Goal: Information Seeking & Learning: Find specific fact

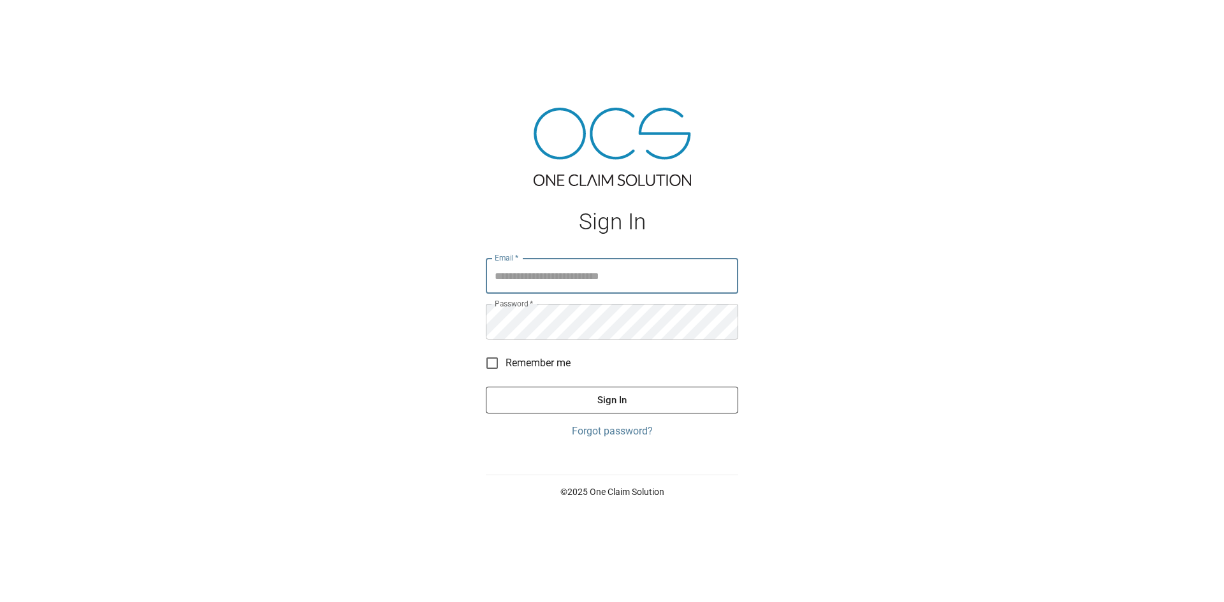
type input "**********"
click at [584, 397] on button "Sign In" at bounding box center [612, 400] width 252 height 27
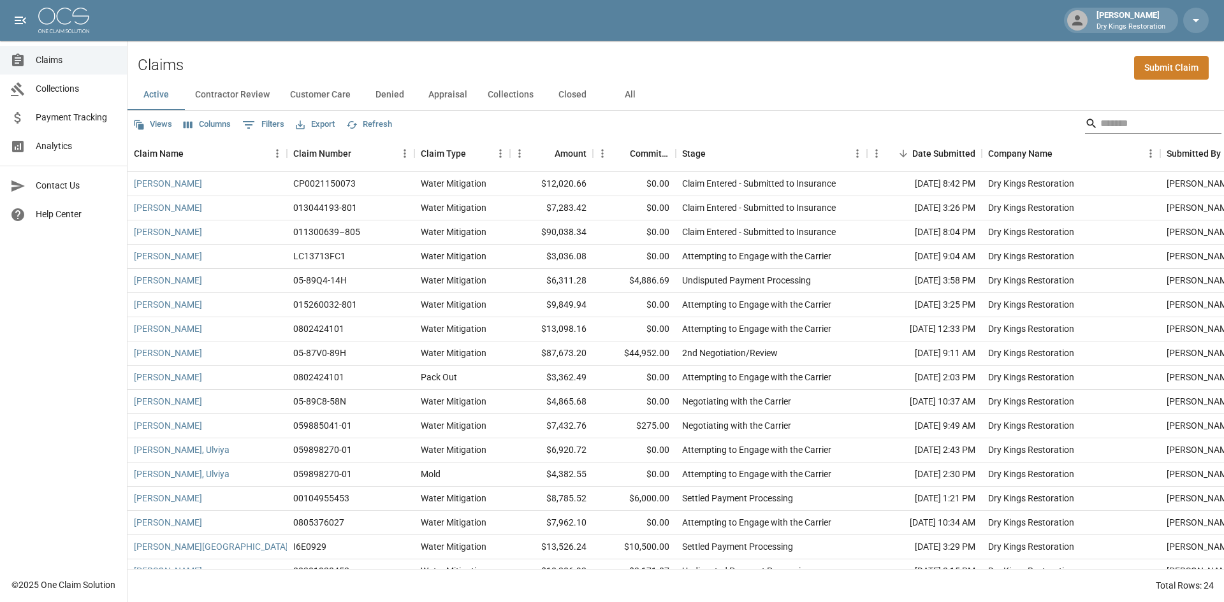
click at [1115, 131] on input "Search" at bounding box center [1151, 123] width 102 height 20
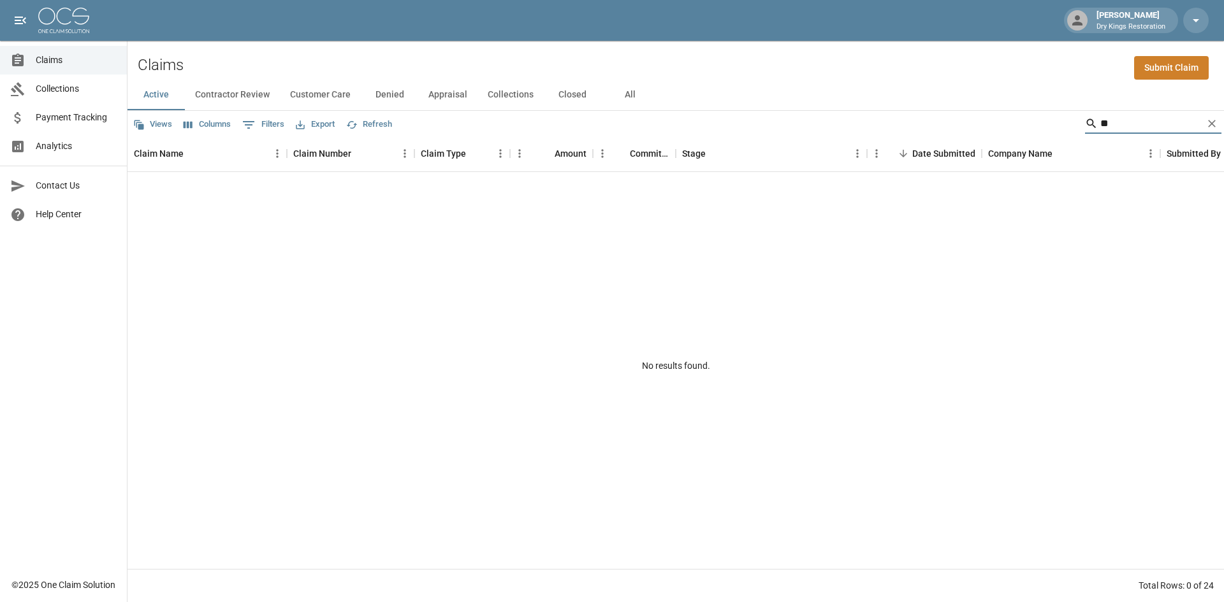
type input "*"
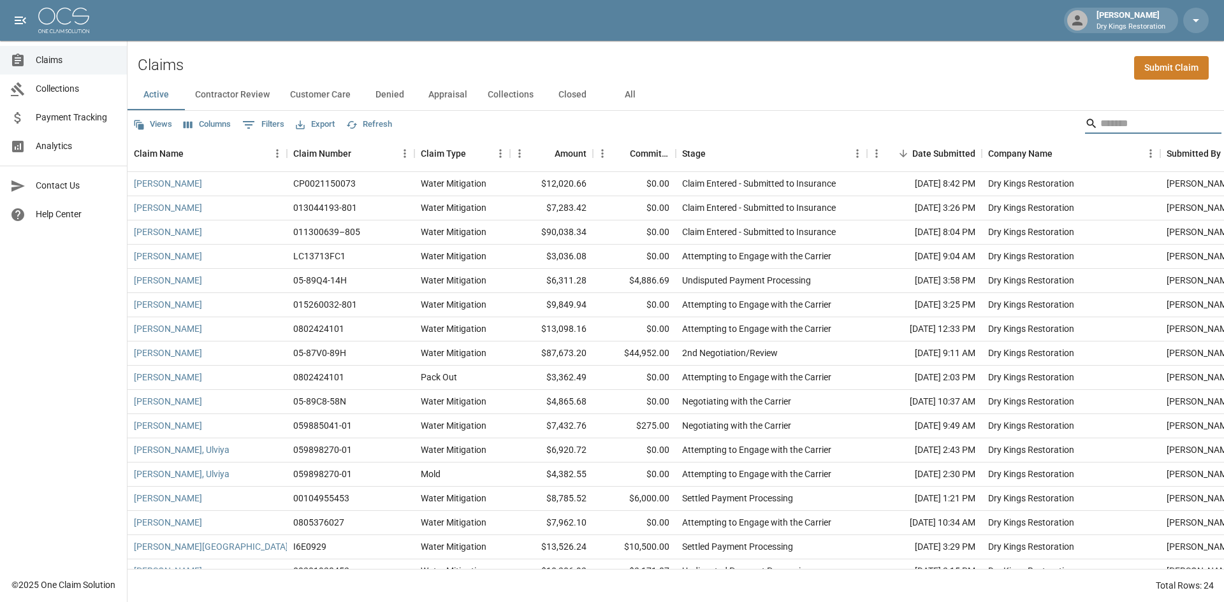
click at [1100, 122] on input "Search" at bounding box center [1151, 123] width 102 height 20
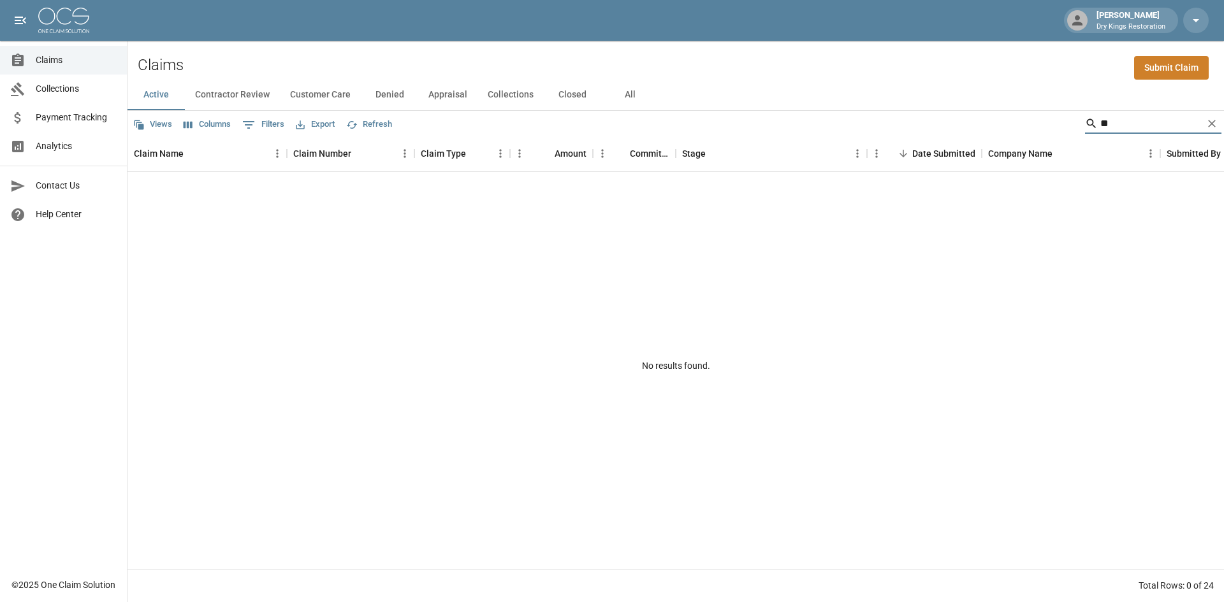
type input "*"
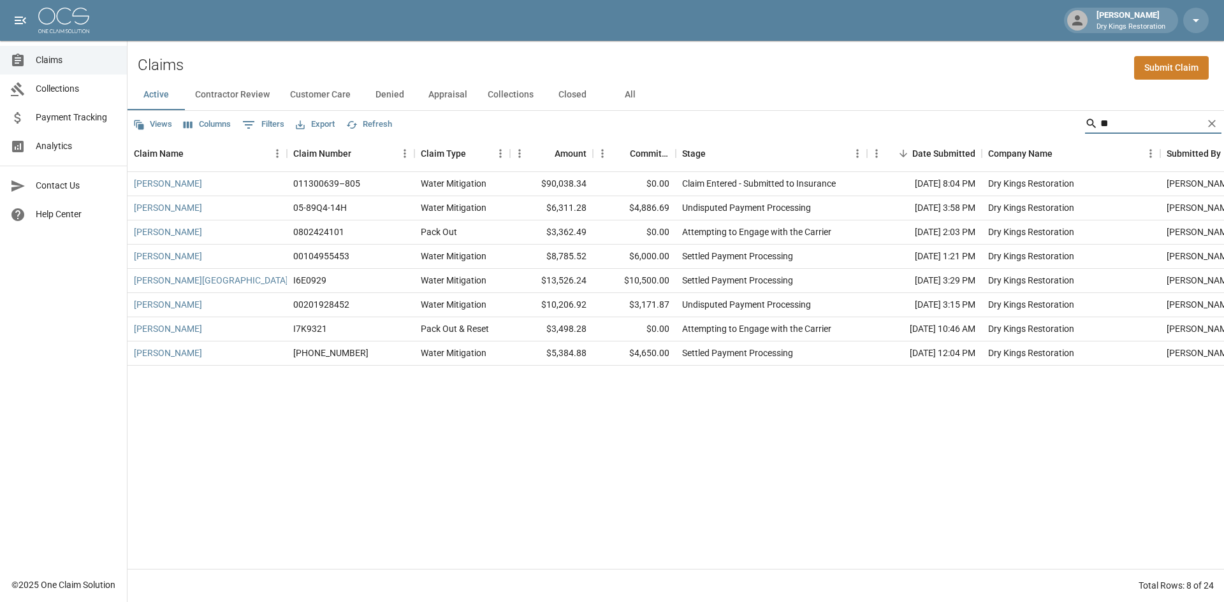
type input "*"
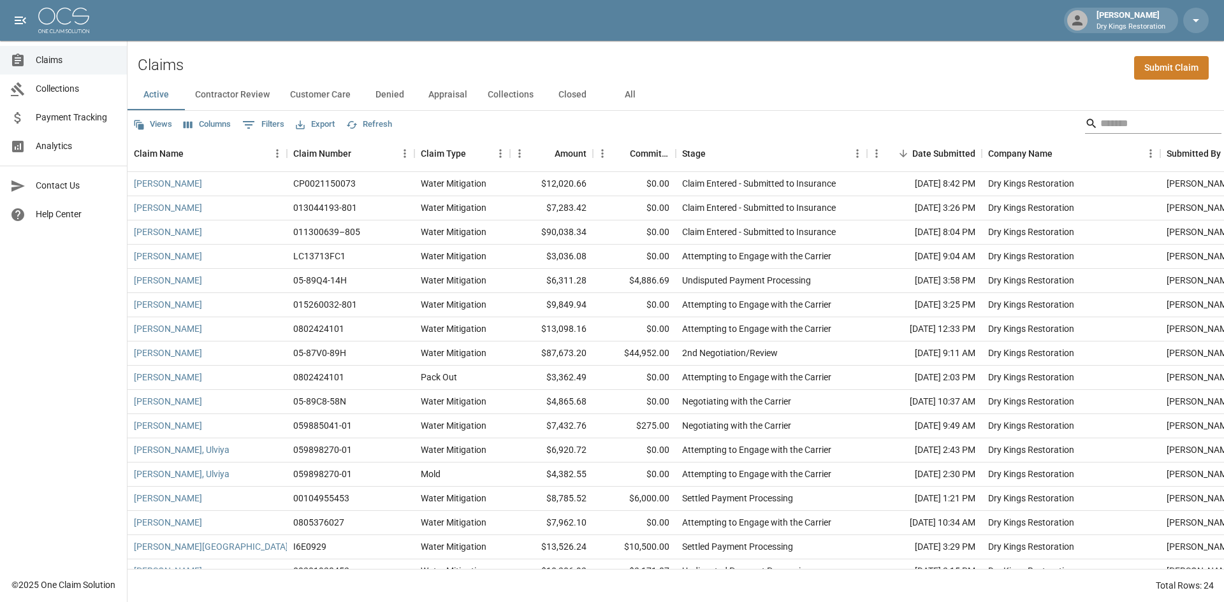
click at [1100, 120] on input "Search" at bounding box center [1151, 123] width 102 height 20
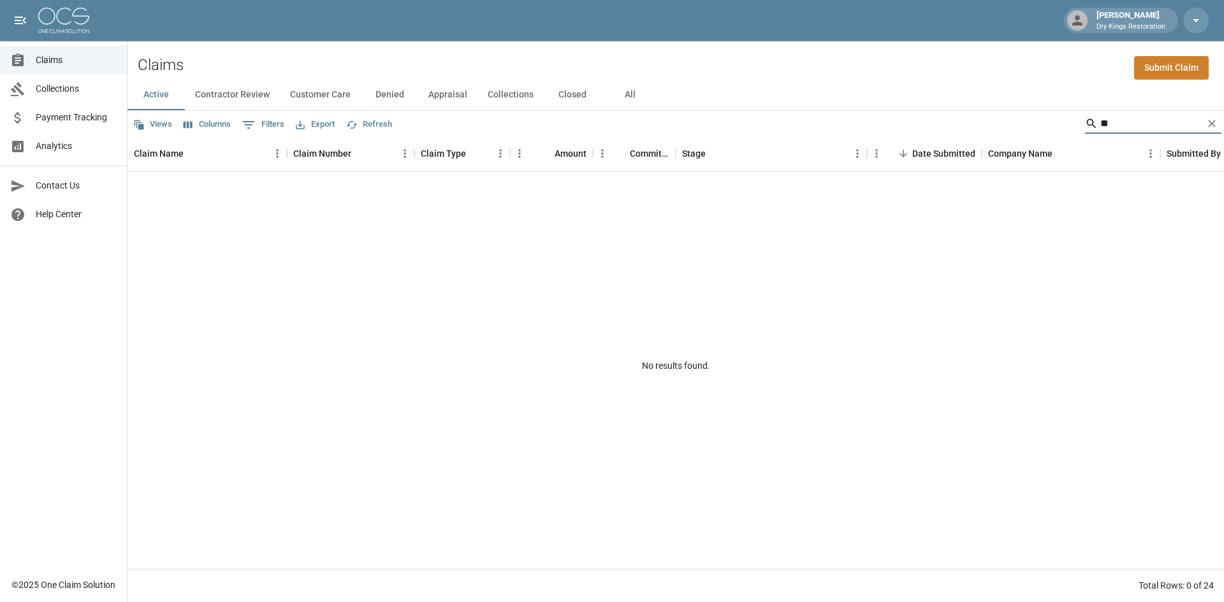
type input "*"
drag, startPoint x: 1150, startPoint y: 131, endPoint x: 914, endPoint y: 143, distance: 235.6
click at [929, 143] on div "Views Columns 0 Filters Export Refresh ******** Claim Name Claim Number Claim T…" at bounding box center [676, 357] width 1097 height 492
type input "**********"
click at [1214, 126] on icon "Clear" at bounding box center [1212, 124] width 8 height 8
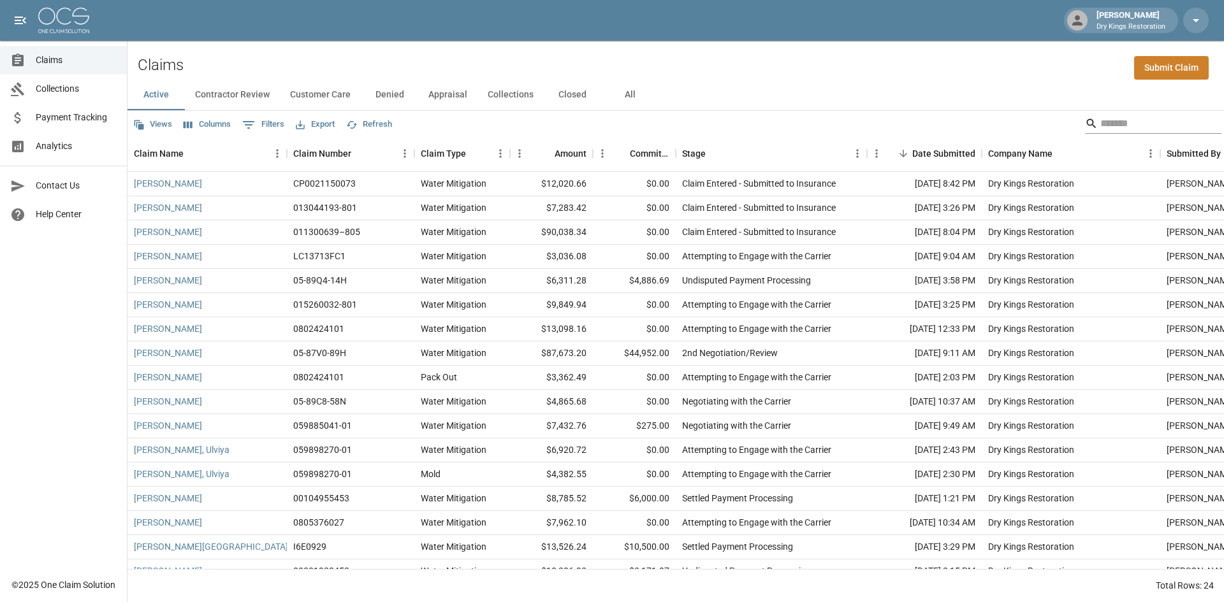
drag, startPoint x: 1125, startPoint y: 114, endPoint x: 1118, endPoint y: 125, distance: 13.3
click at [1120, 122] on input "Search" at bounding box center [1151, 123] width 102 height 20
type input "*"
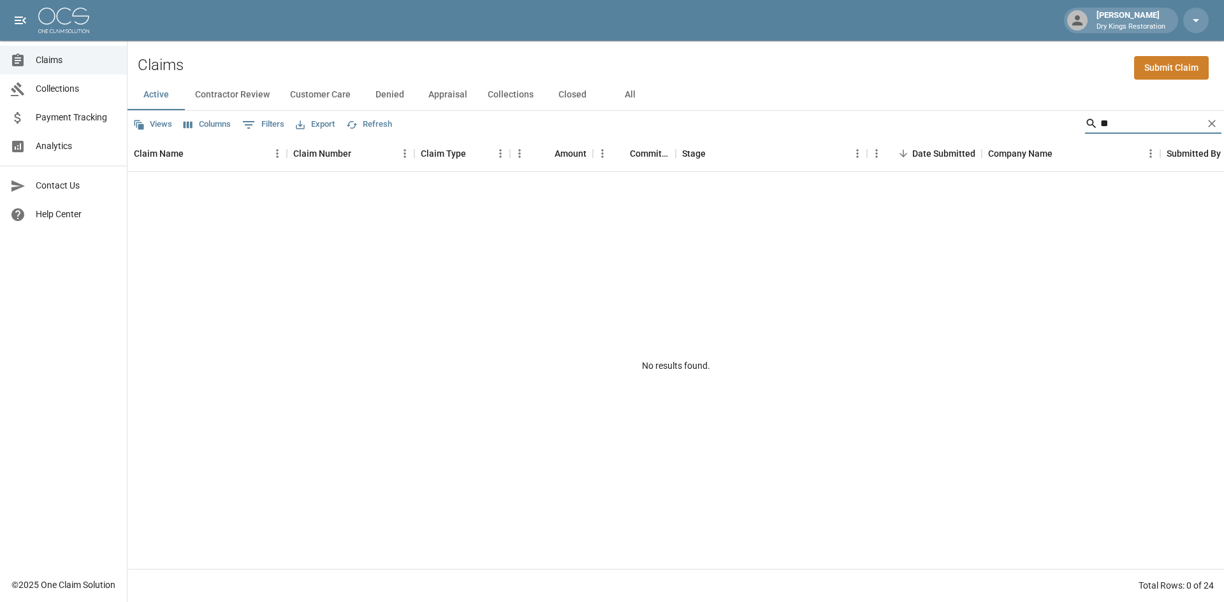
type input "*"
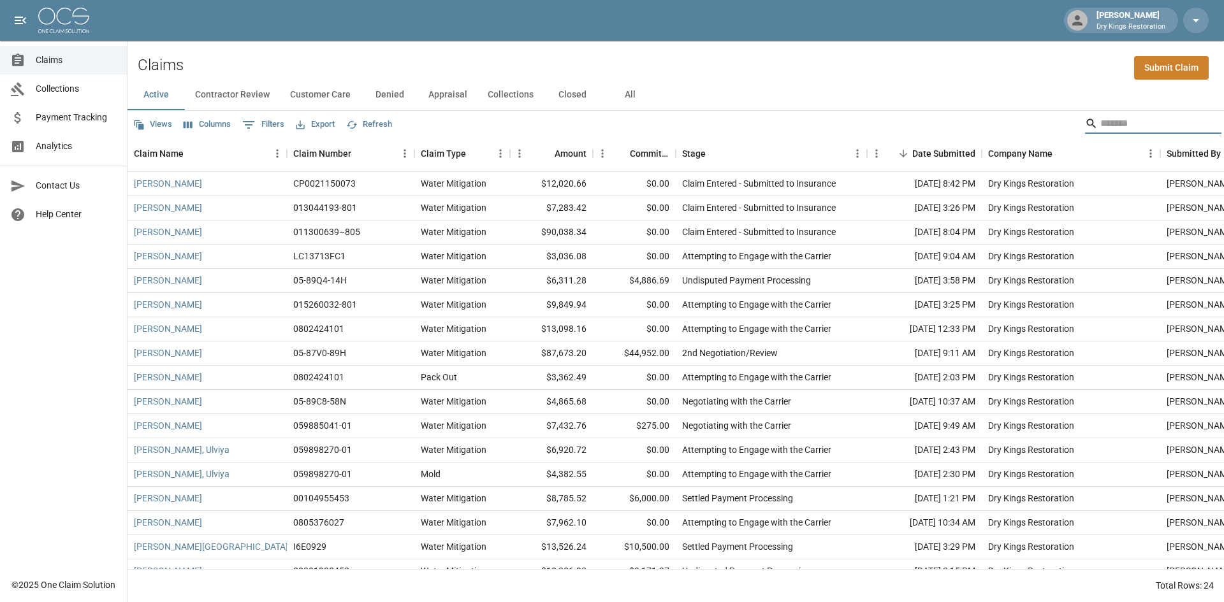
click at [1143, 128] on input "Search" at bounding box center [1151, 123] width 102 height 20
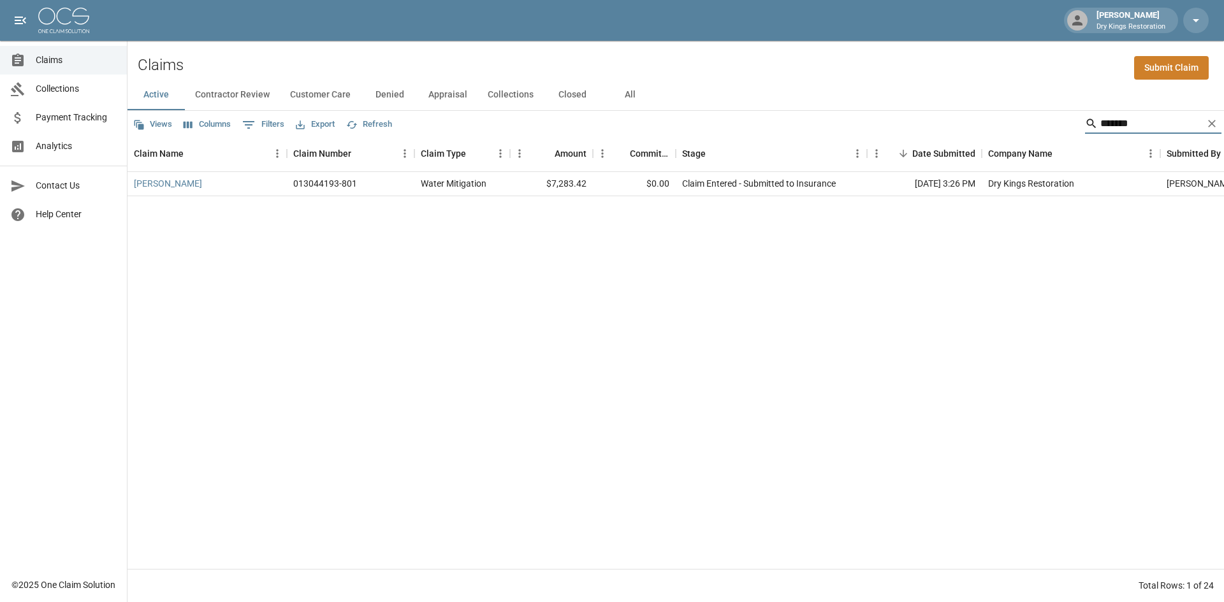
type input "*******"
click at [1213, 128] on icon "Clear" at bounding box center [1212, 123] width 13 height 13
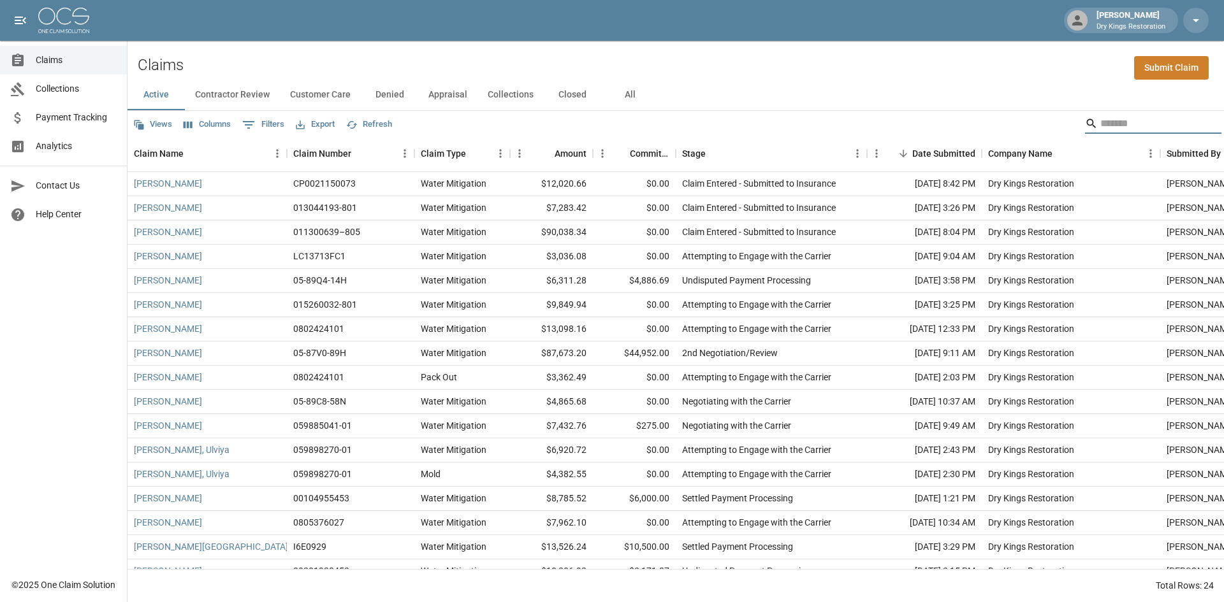
click at [1100, 122] on input "Search" at bounding box center [1151, 123] width 102 height 20
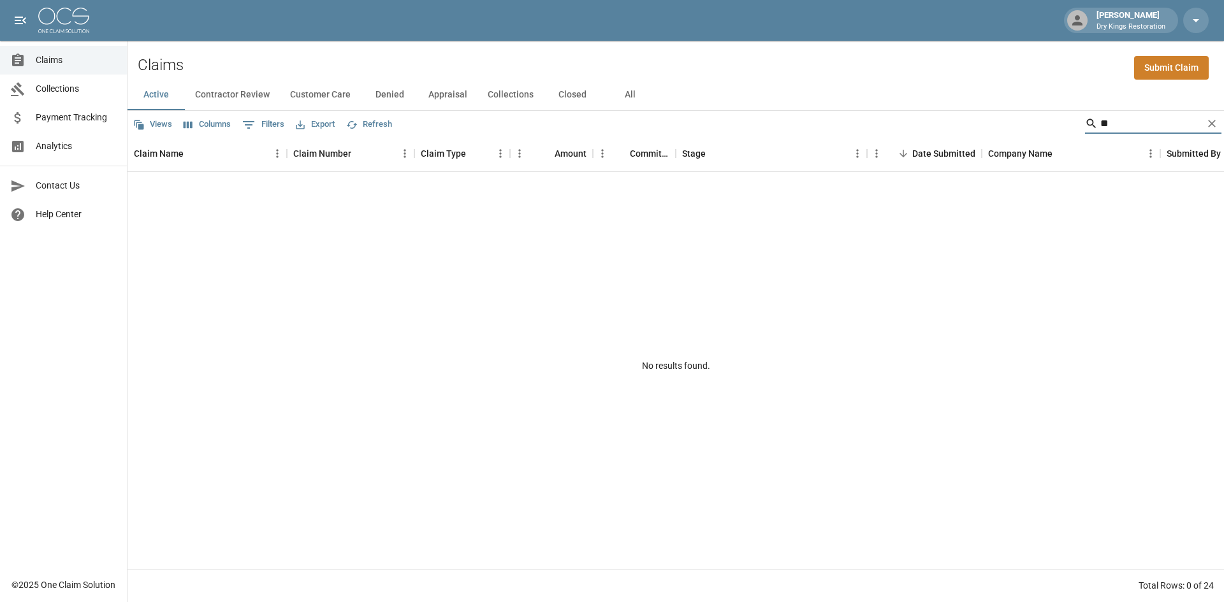
type input "*"
